Goal: Information Seeking & Learning: Learn about a topic

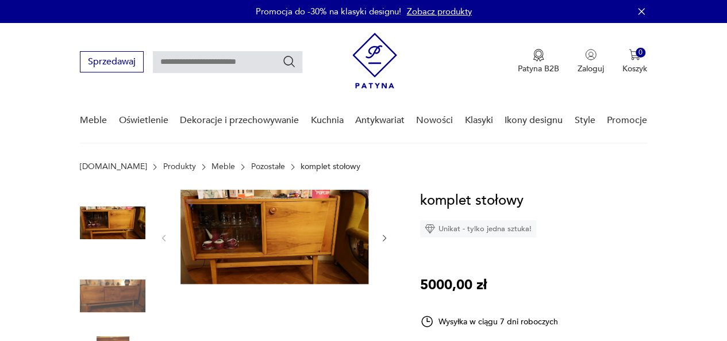
click at [313, 232] on img at bounding box center [274, 237] width 188 height 94
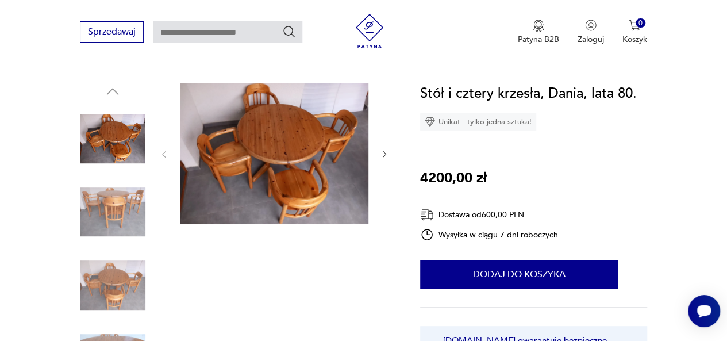
click at [306, 169] on img at bounding box center [274, 153] width 188 height 141
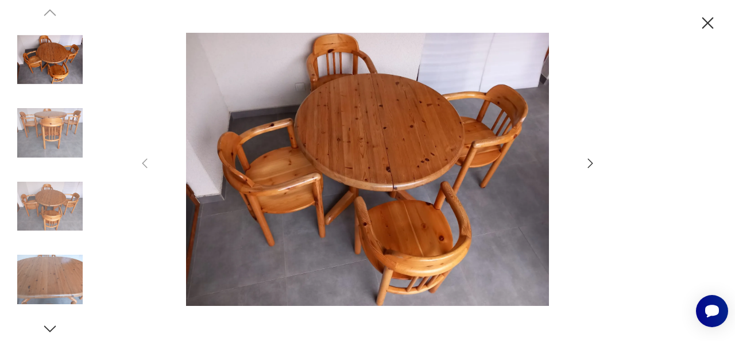
click at [593, 158] on icon "button" at bounding box center [591, 163] width 14 height 14
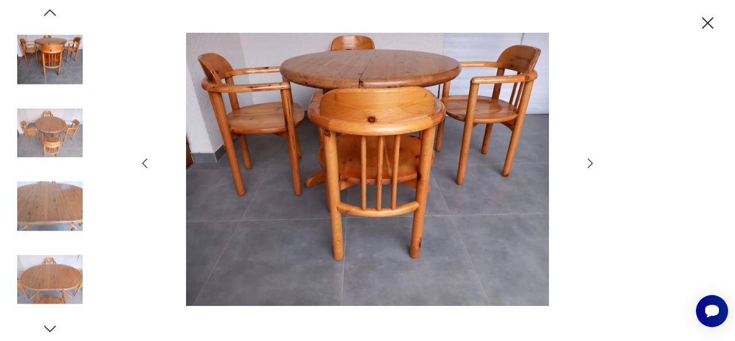
click at [593, 158] on icon "button" at bounding box center [591, 163] width 14 height 14
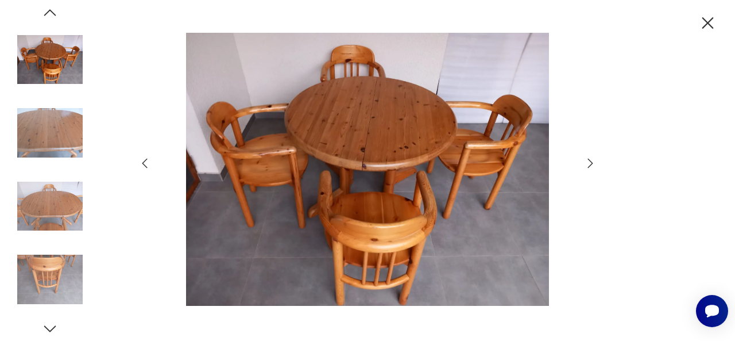
click at [593, 158] on icon "button" at bounding box center [591, 163] width 14 height 14
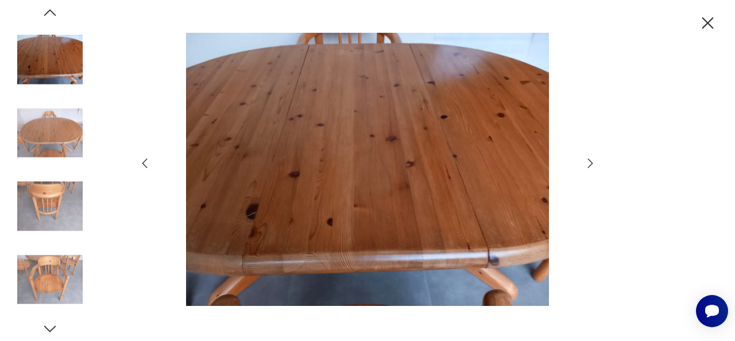
click at [593, 158] on icon "button" at bounding box center [591, 163] width 14 height 14
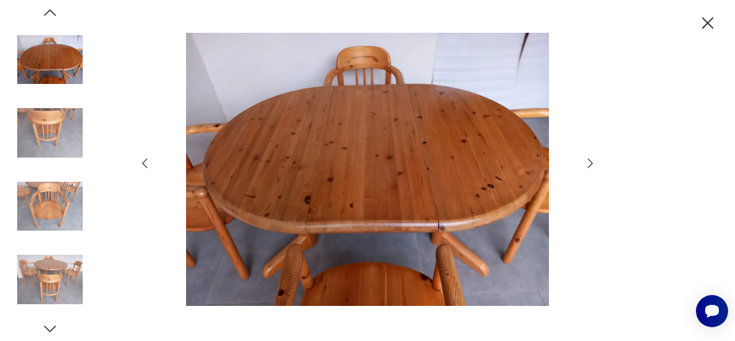
click at [593, 158] on icon "button" at bounding box center [591, 163] width 14 height 14
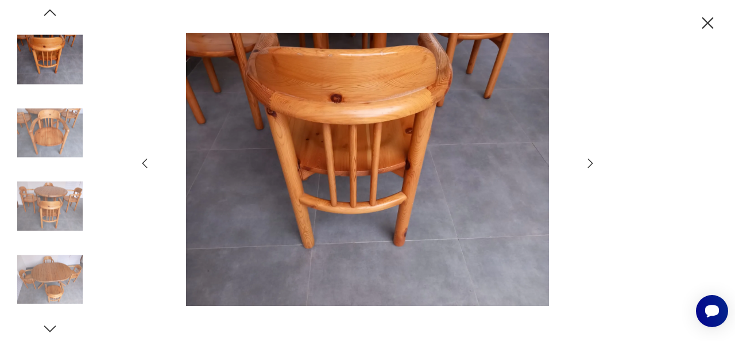
click at [593, 158] on icon "button" at bounding box center [591, 163] width 14 height 14
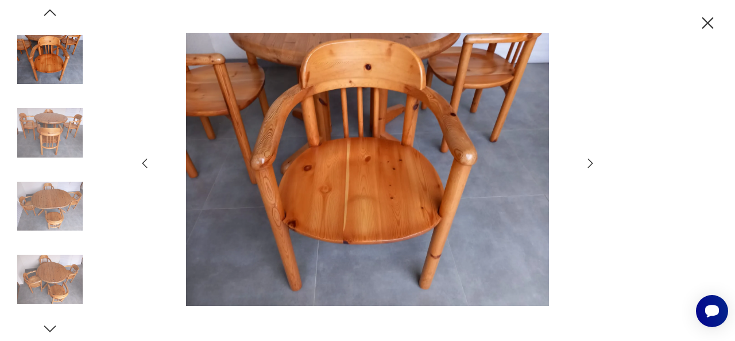
click at [593, 158] on icon "button" at bounding box center [591, 163] width 14 height 14
